Goal: Navigation & Orientation: Find specific page/section

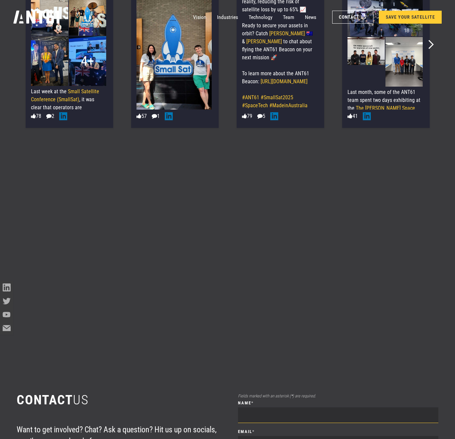
scroll to position [5910, 0]
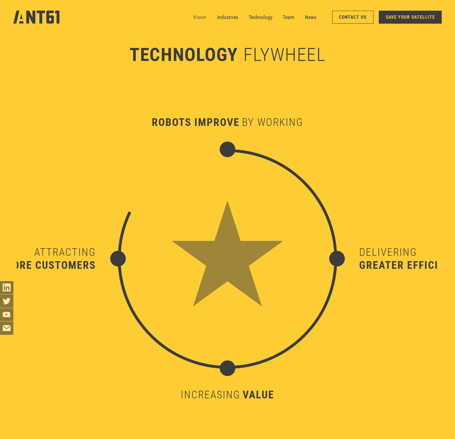
click at [204, 13] on link "Vision" at bounding box center [199, 17] width 13 height 13
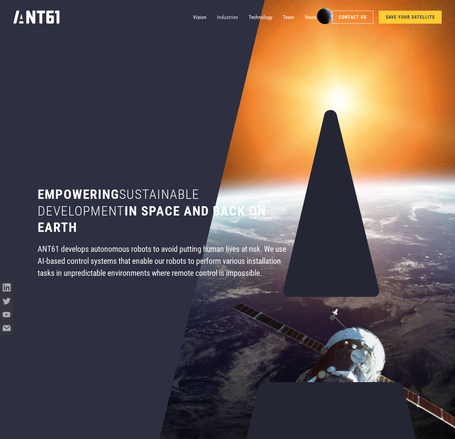
click at [227, 18] on link "Industries" at bounding box center [227, 17] width 21 height 13
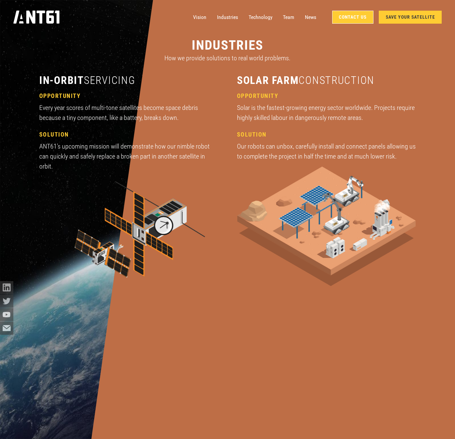
scroll to position [1335, 0]
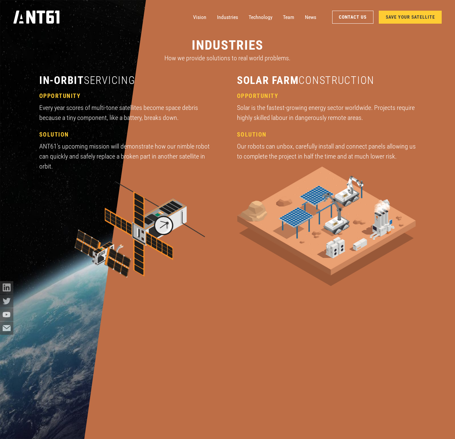
click at [396, 21] on link "SAVE YOUR SATELLITE" at bounding box center [410, 17] width 63 height 13
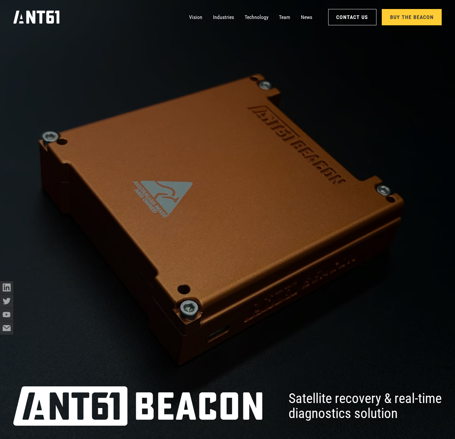
click at [158, 197] on div at bounding box center [227, 219] width 455 height 439
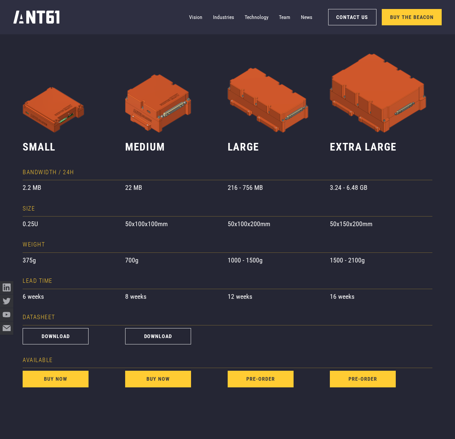
scroll to position [563, 0]
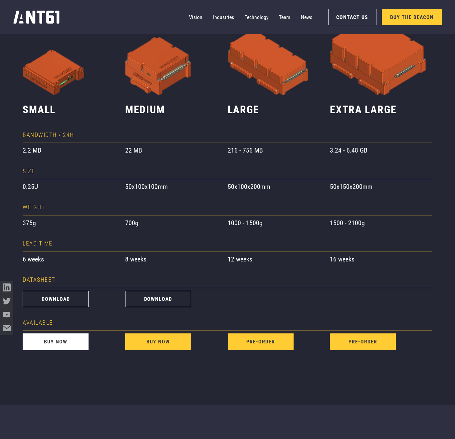
click at [57, 344] on link "buy now" at bounding box center [56, 341] width 66 height 17
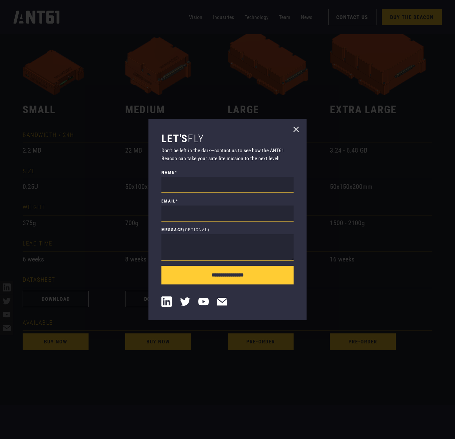
click at [296, 130] on icon at bounding box center [295, 129] width 5 height 5
